Goal: Transaction & Acquisition: Purchase product/service

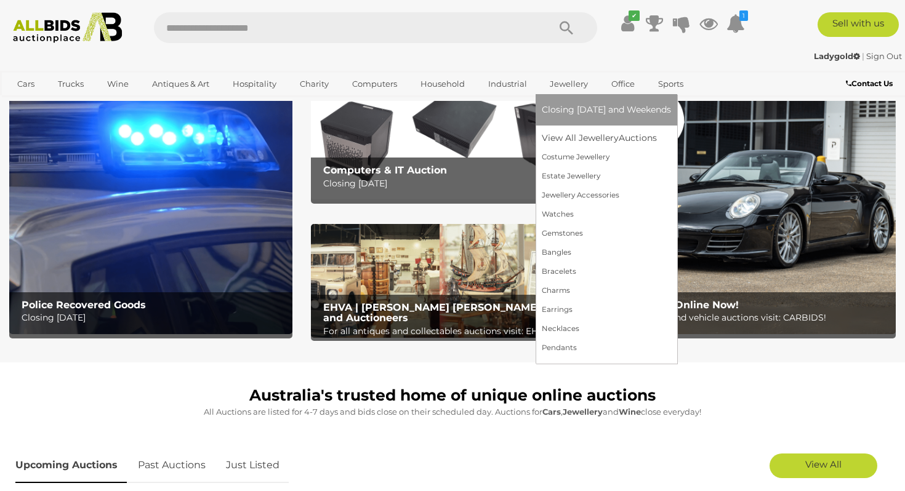
scroll to position [62, 0]
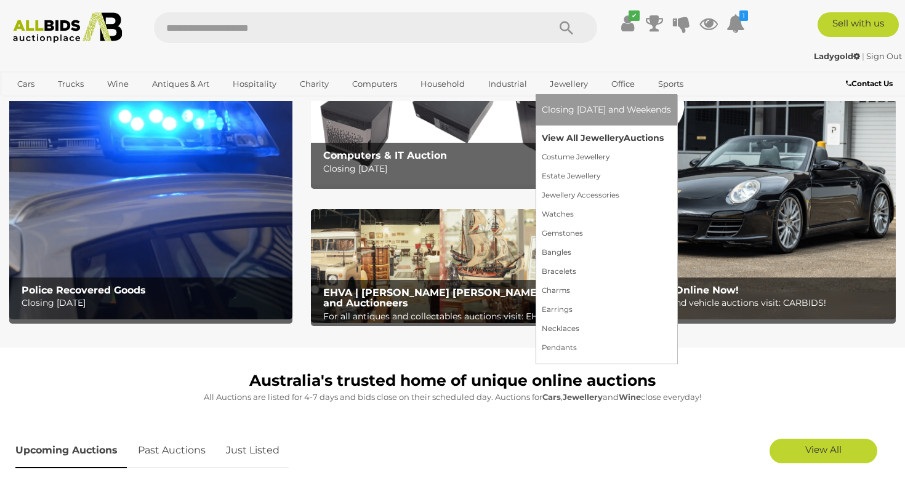
click at [561, 134] on link "View All Jewellery Auctions" at bounding box center [606, 138] width 129 height 19
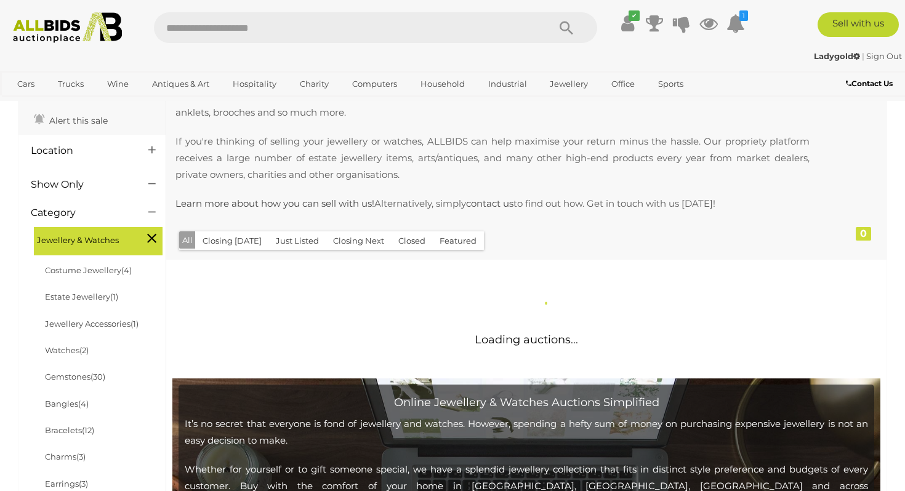
scroll to position [111, 0]
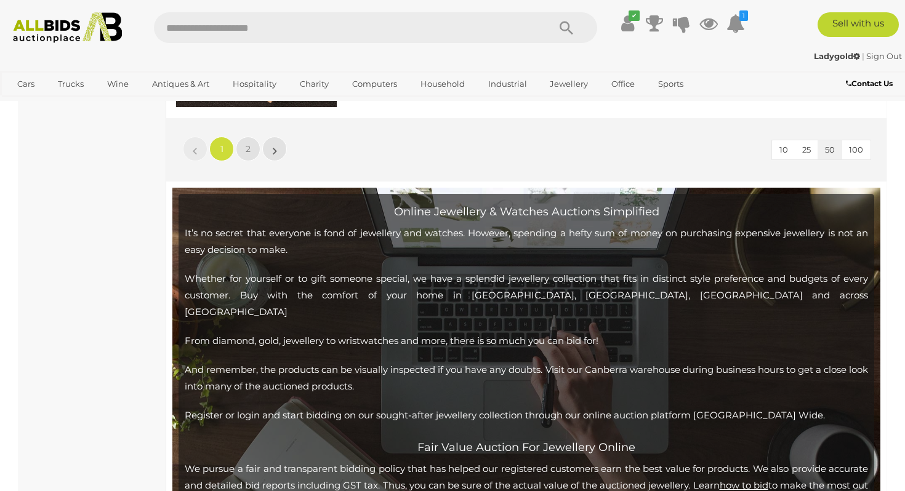
scroll to position [9802, 0]
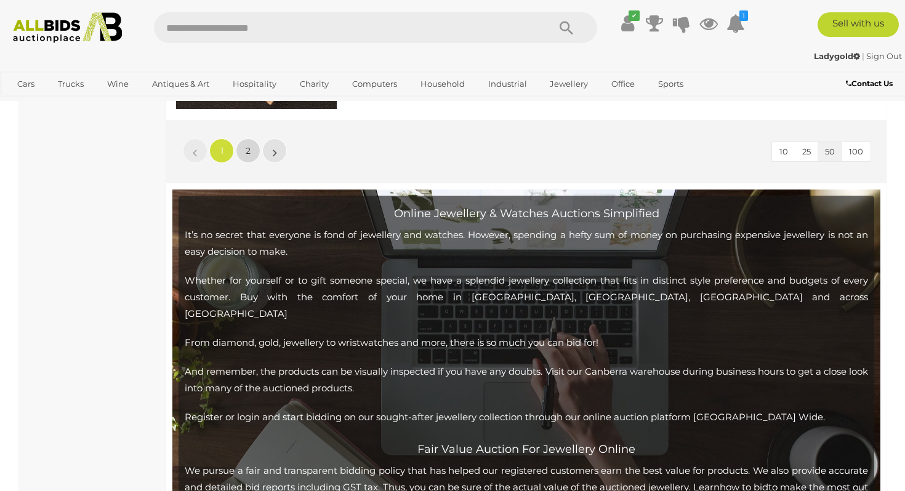
click at [248, 159] on link "2" at bounding box center [248, 150] width 25 height 25
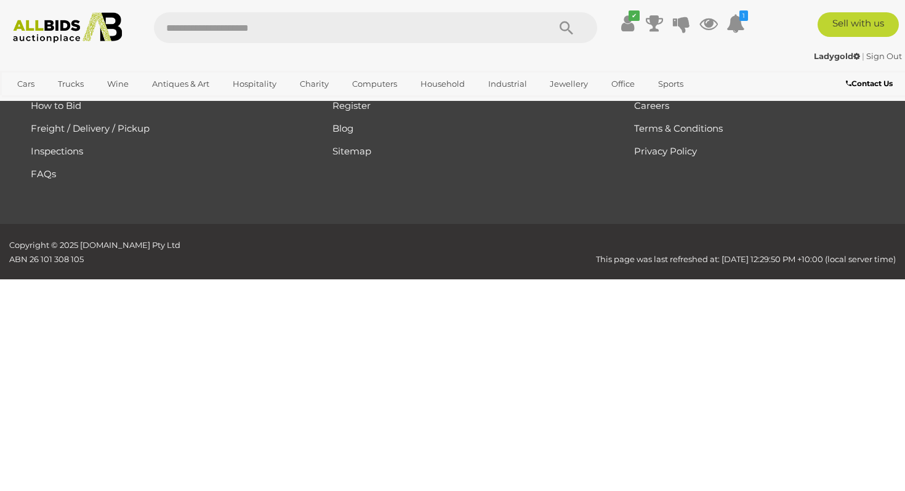
scroll to position [266, 0]
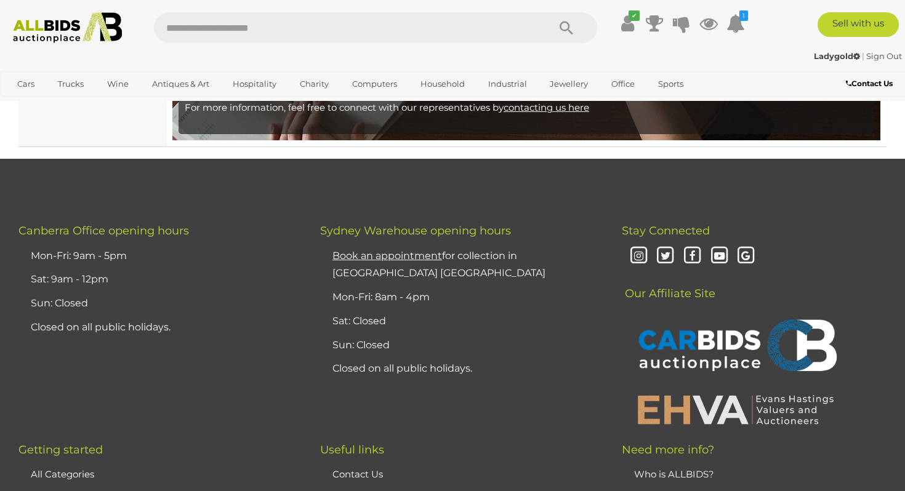
scroll to position [2638, 0]
